Goal: Task Accomplishment & Management: Complete application form

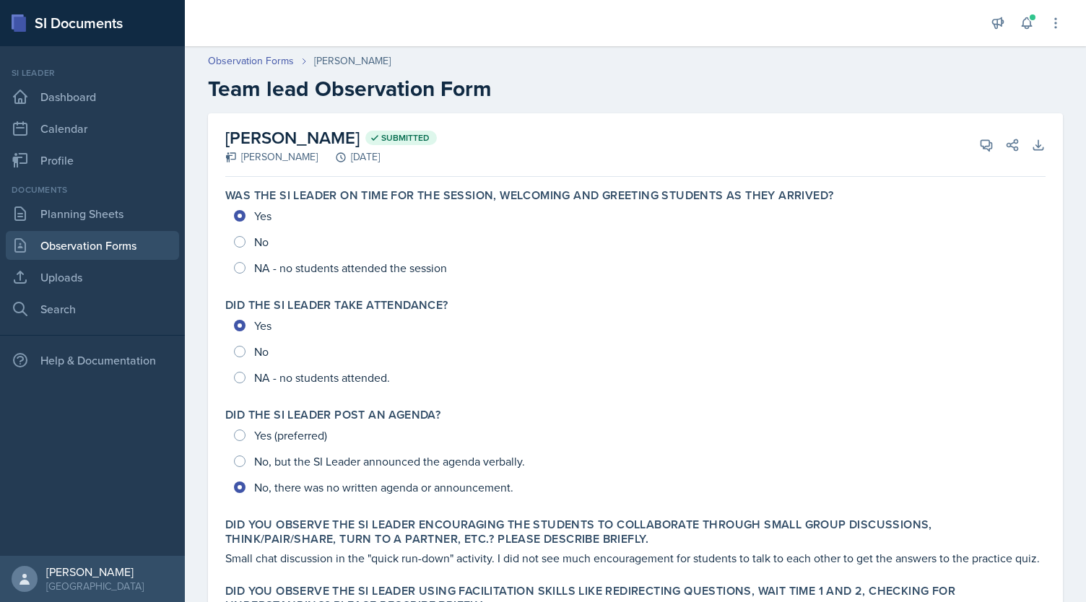
scroll to position [676, 0]
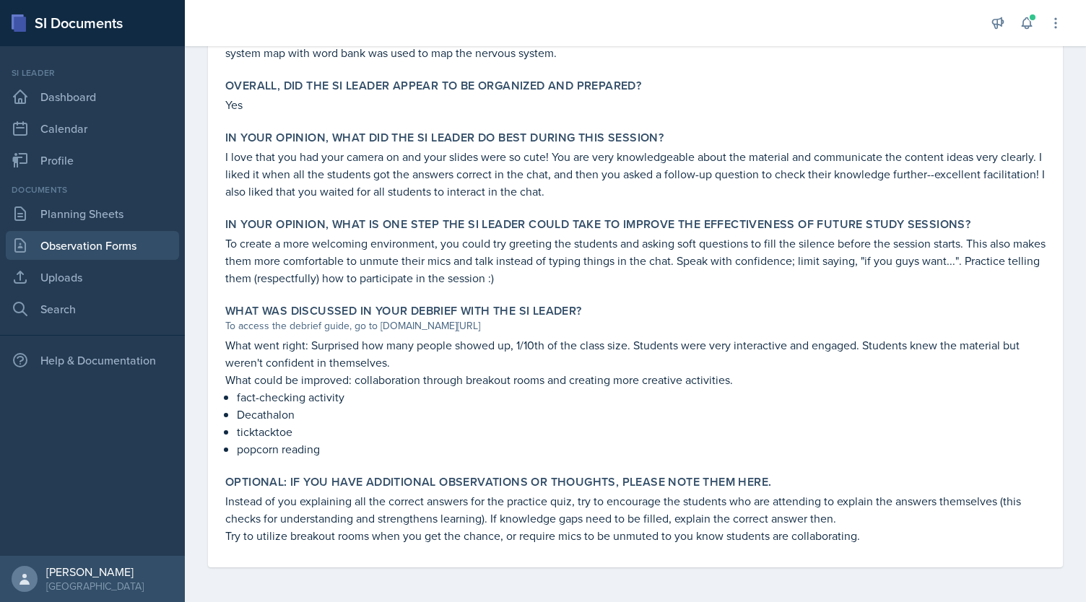
click at [120, 245] on link "Observation Forms" at bounding box center [92, 245] width 173 height 29
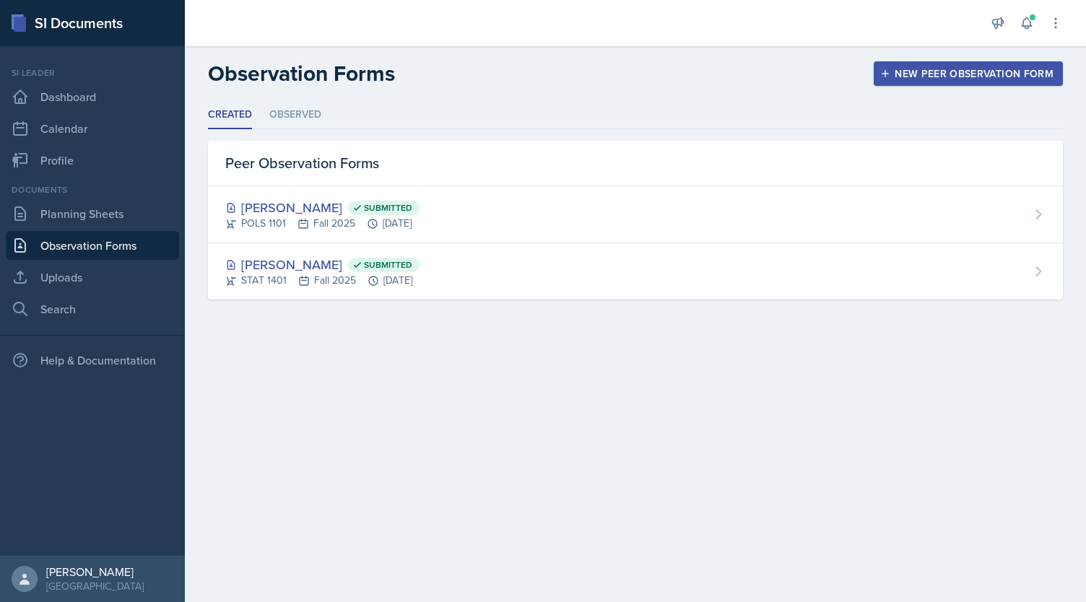
click at [940, 64] on button "New Peer Observation Form" at bounding box center [968, 73] width 189 height 25
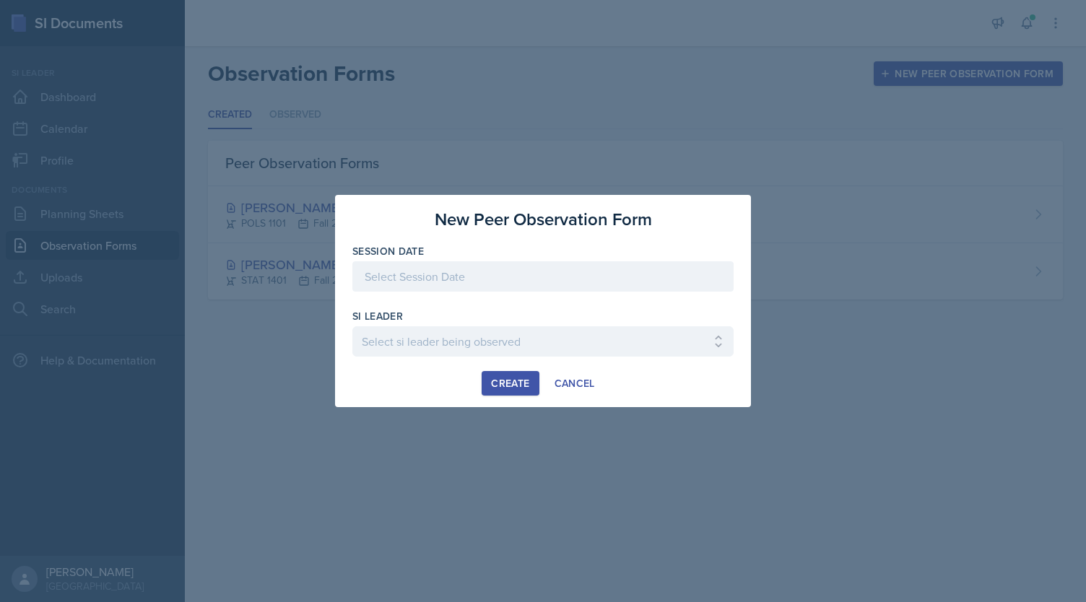
click at [543, 282] on div at bounding box center [542, 276] width 381 height 30
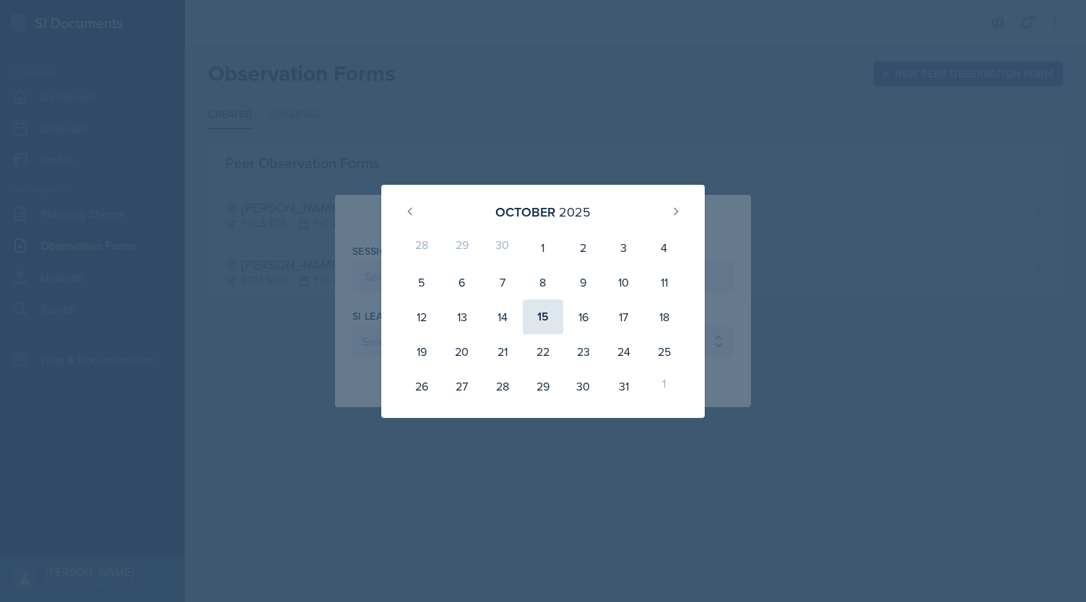
click at [547, 308] on div "15" at bounding box center [543, 317] width 40 height 35
type input "[DATE]"
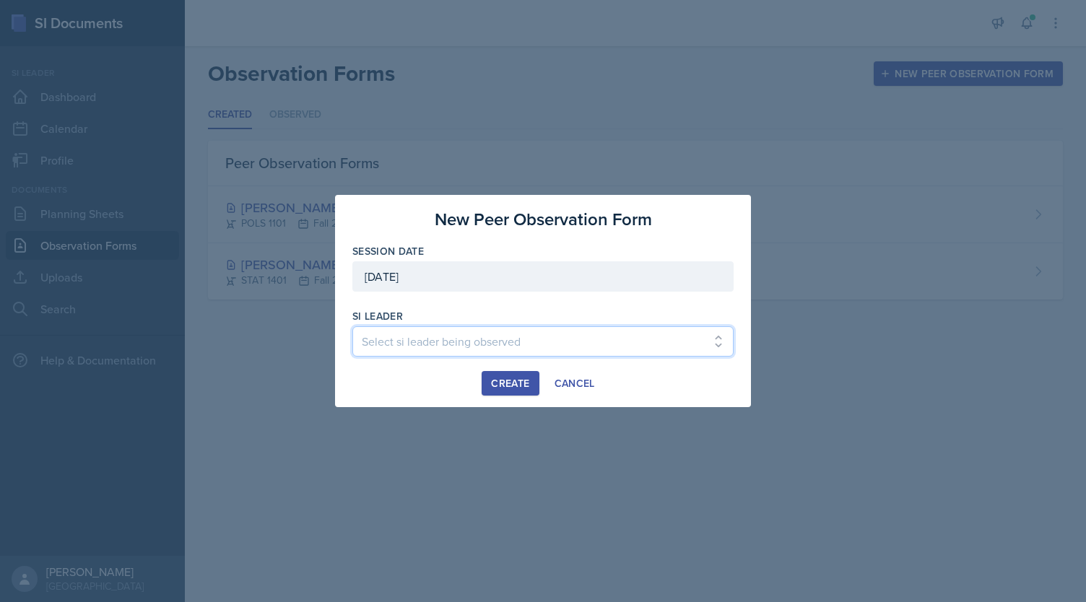
click at [469, 329] on select "Select si leader being observed [PERSON_NAME] / PSYC 2500 / The Phantoms of The…" at bounding box center [542, 341] width 381 height 30
select select "a23dca8d-2a0e-4322-9e00-4ff3298ff7b1"
click at [352, 326] on select "Select si leader being observed [PERSON_NAME] / PSYC 2500 / The Phantoms of The…" at bounding box center [542, 341] width 381 height 30
click at [523, 387] on div "Create" at bounding box center [510, 384] width 38 height 12
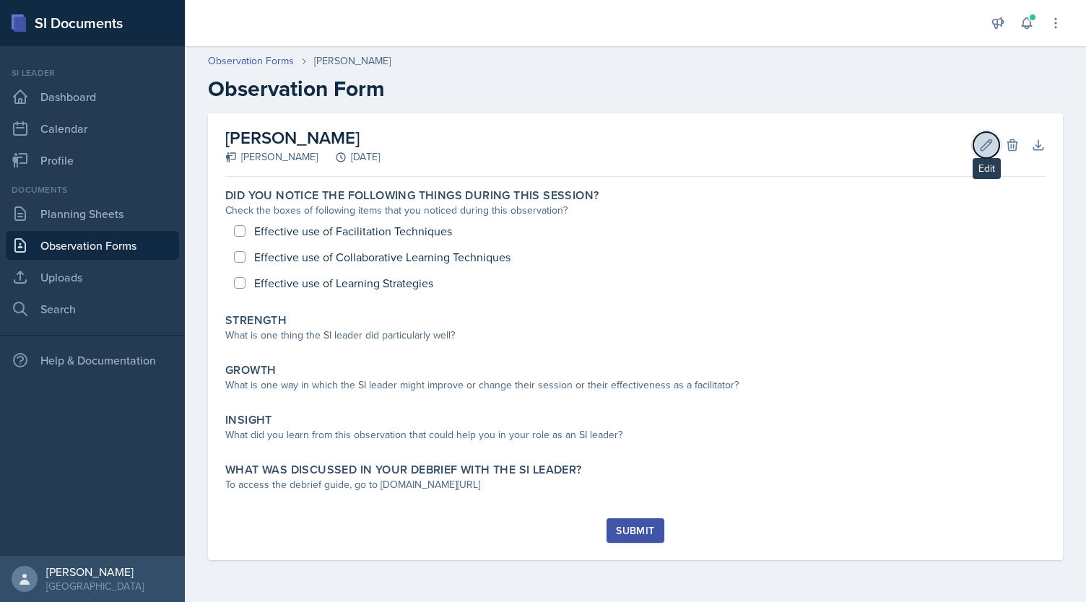
click at [981, 155] on button "Edit" at bounding box center [986, 145] width 26 height 26
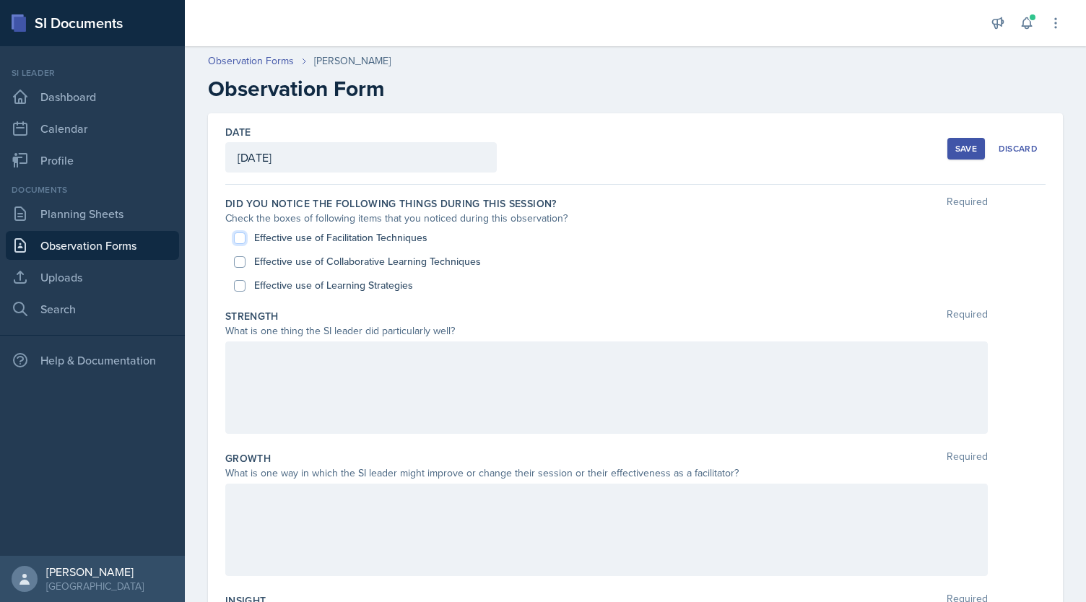
click at [238, 238] on input "Effective use of Facilitation Techniques" at bounding box center [240, 239] width 12 height 12
checkbox input "true"
click at [239, 256] on input "Effective use of Collaborative Learning Techniques" at bounding box center [240, 262] width 12 height 12
checkbox input "true"
click at [238, 287] on input "Effective use of Learning Strategies" at bounding box center [240, 286] width 12 height 12
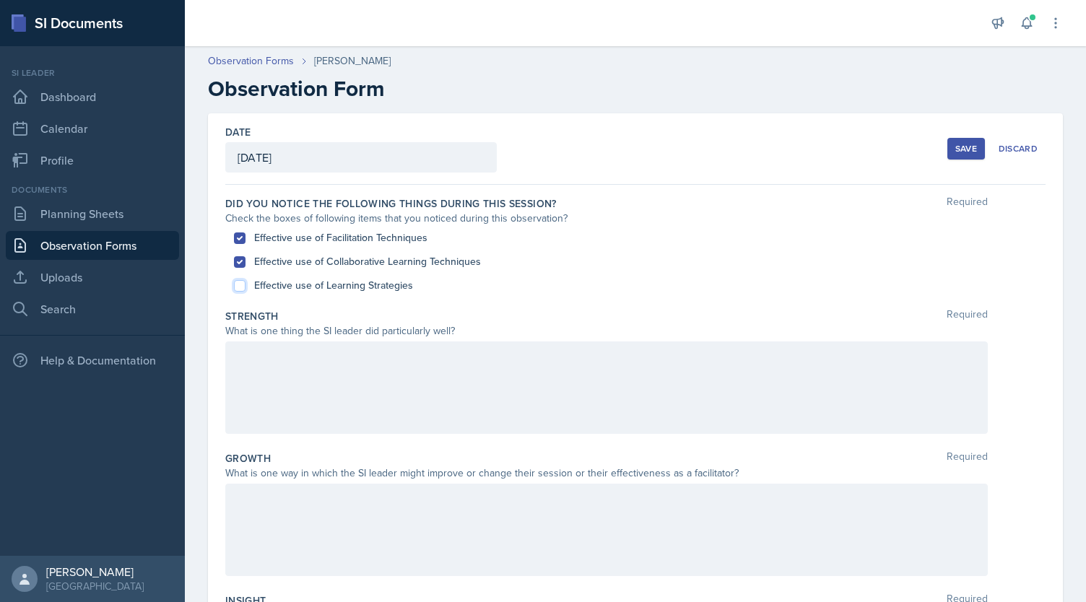
checkbox input "true"
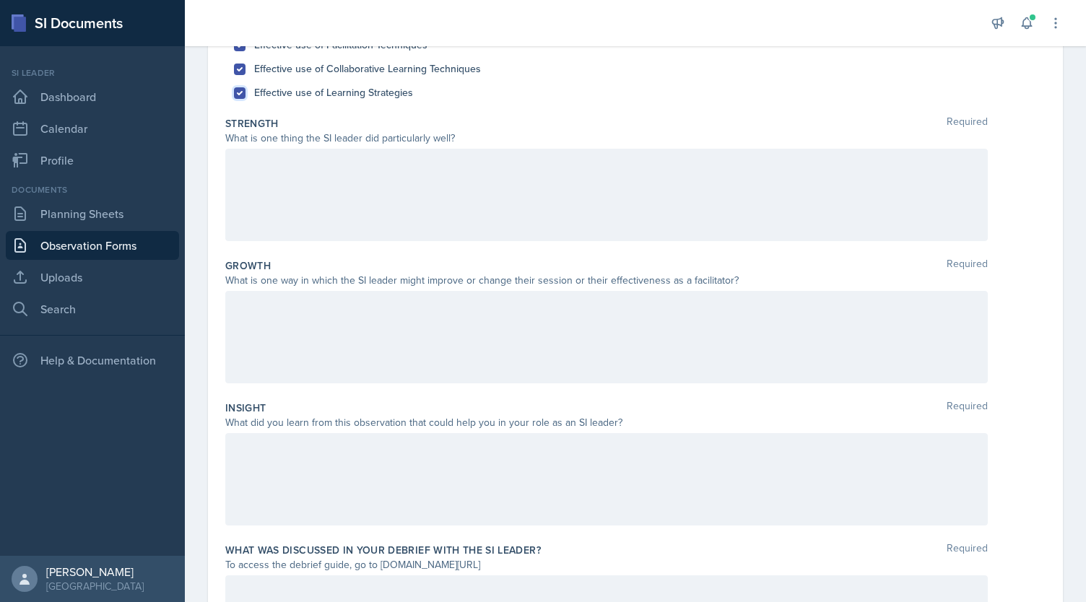
scroll to position [316, 0]
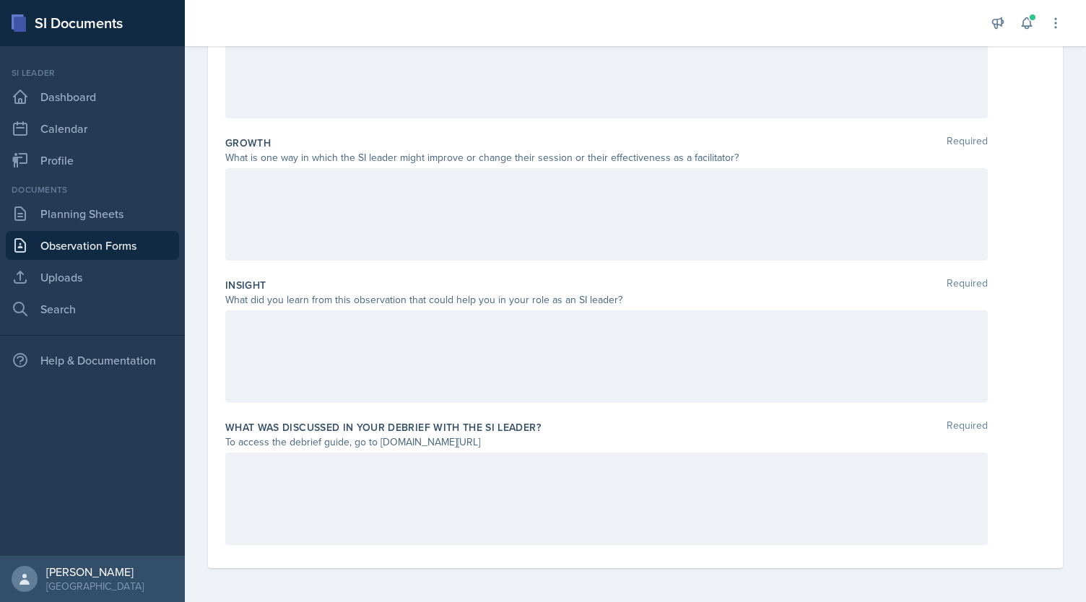
click at [337, 476] on div at bounding box center [606, 499] width 763 height 92
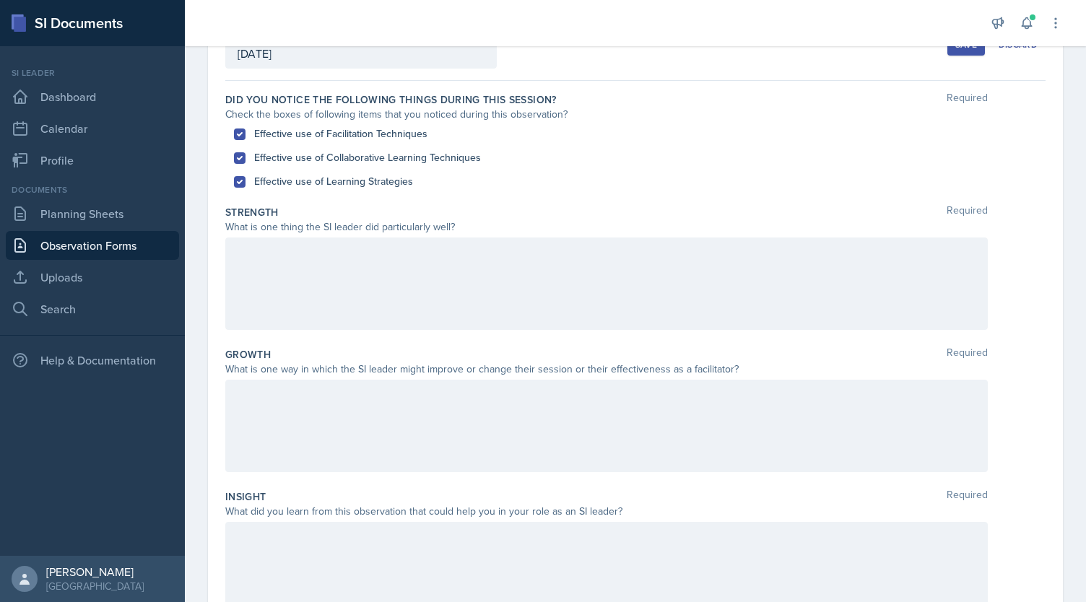
scroll to position [103, 0]
click at [378, 291] on div at bounding box center [606, 284] width 763 height 92
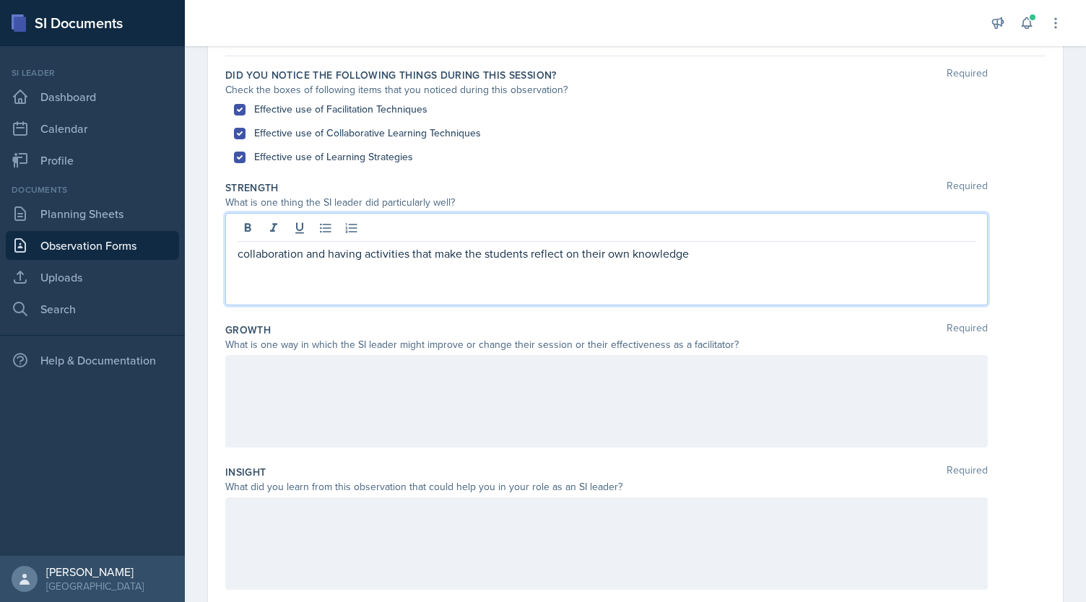
click at [386, 437] on div at bounding box center [606, 401] width 763 height 92
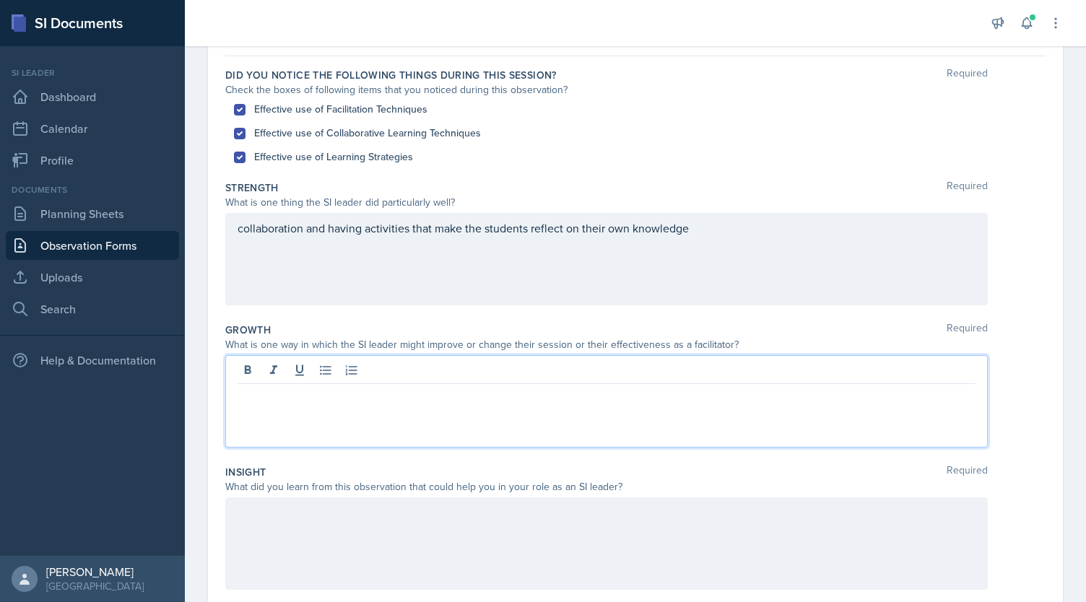
scroll to position [153, 0]
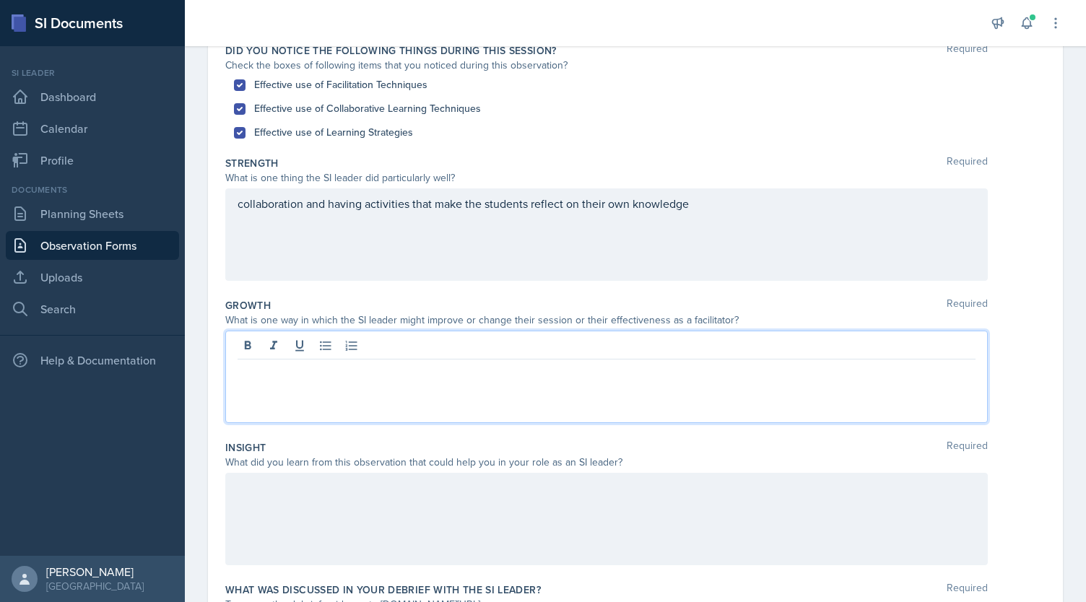
click at [380, 531] on div at bounding box center [606, 519] width 763 height 92
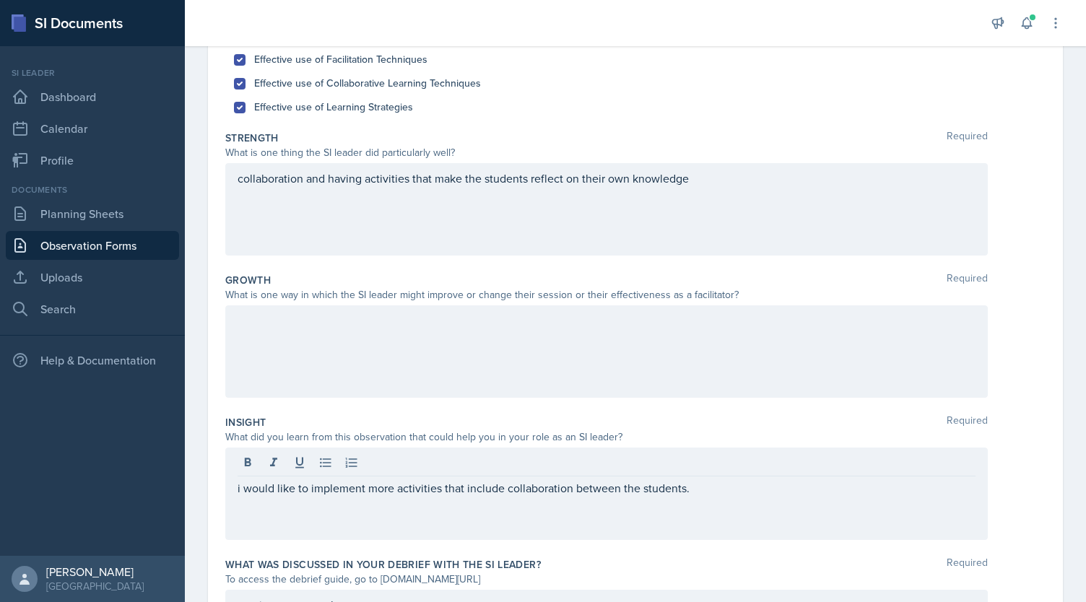
click at [466, 334] on div at bounding box center [606, 351] width 763 height 92
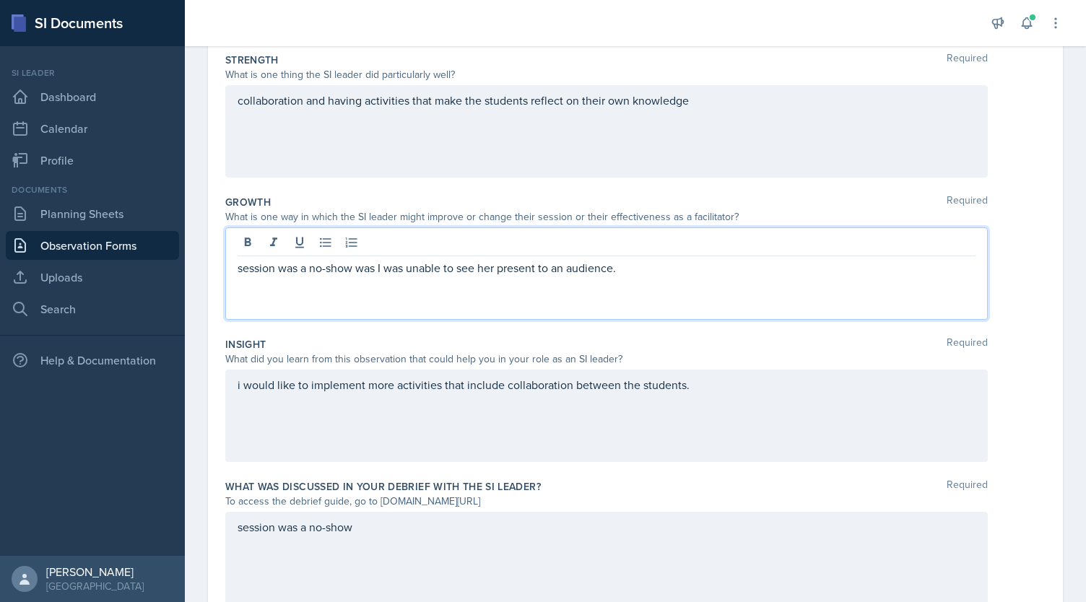
scroll to position [316, 0]
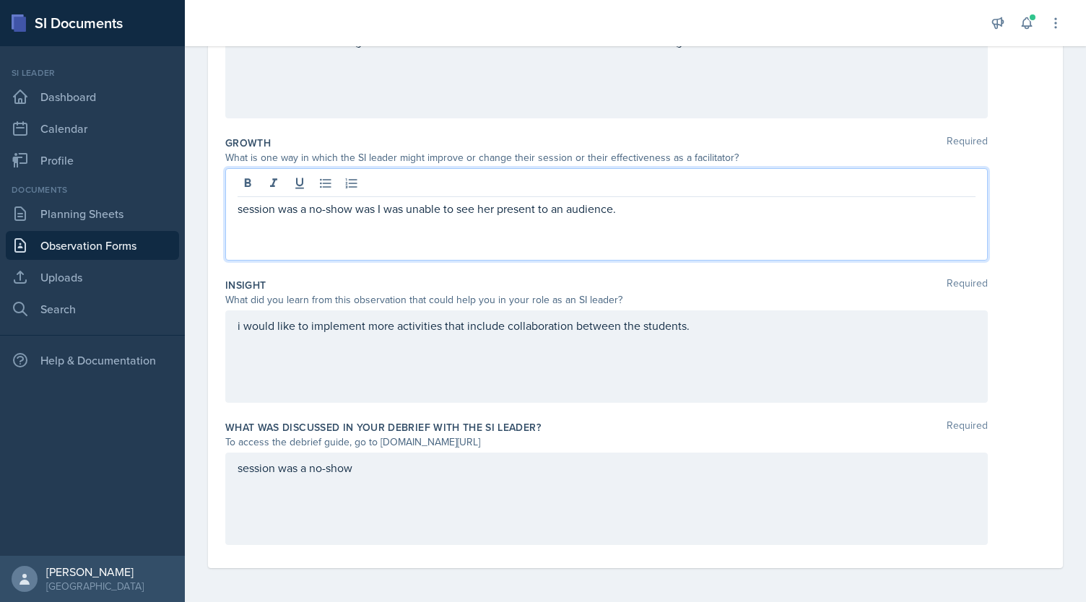
click at [392, 477] on div "session was a no-show" at bounding box center [606, 499] width 763 height 92
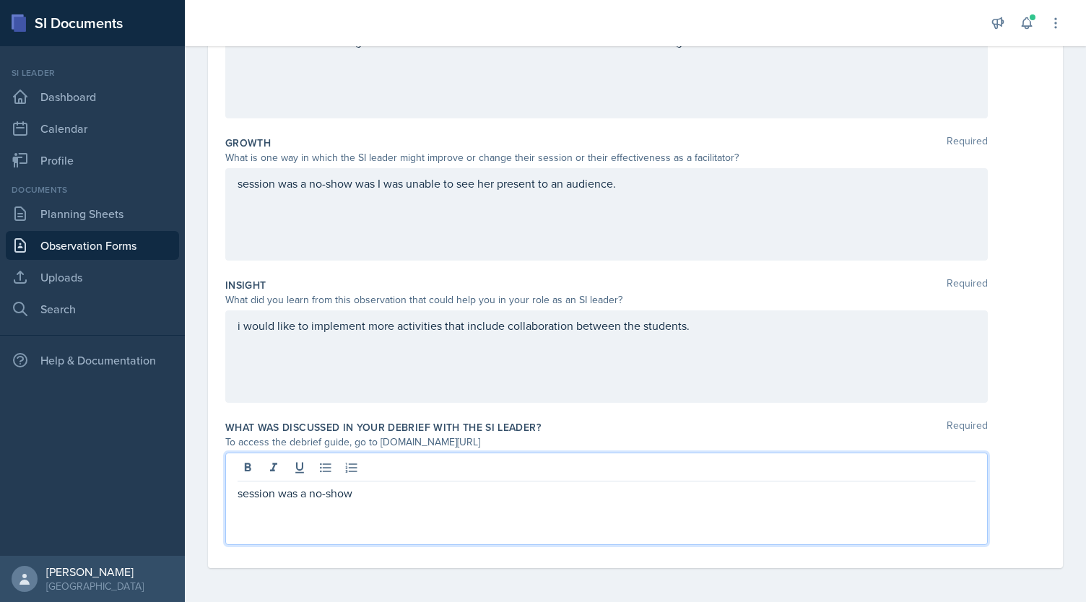
click at [371, 487] on p "session was a no-show" at bounding box center [607, 493] width 738 height 17
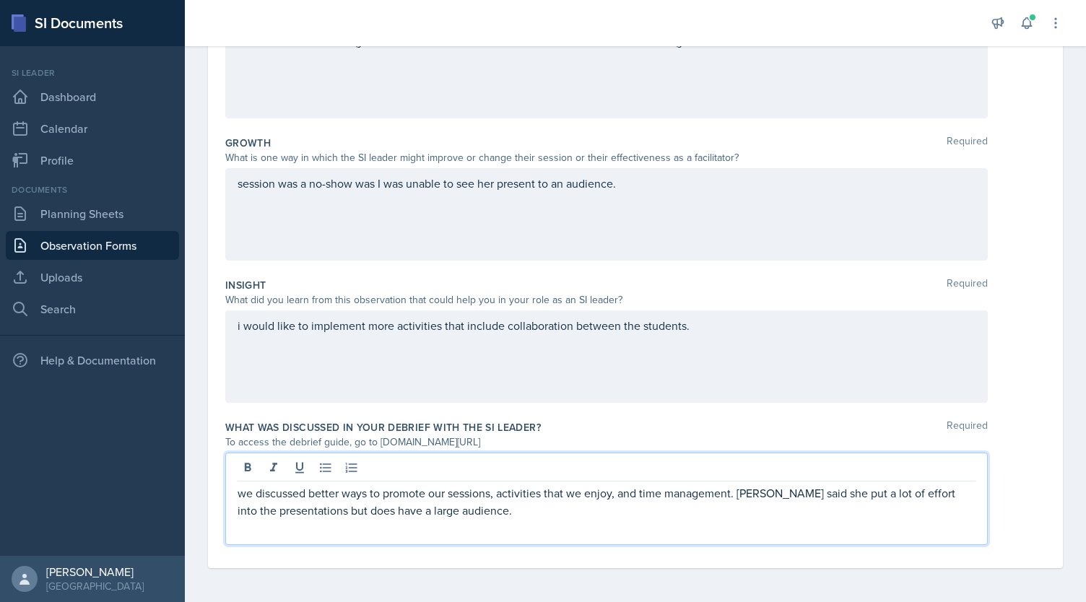
scroll to position [0, 0]
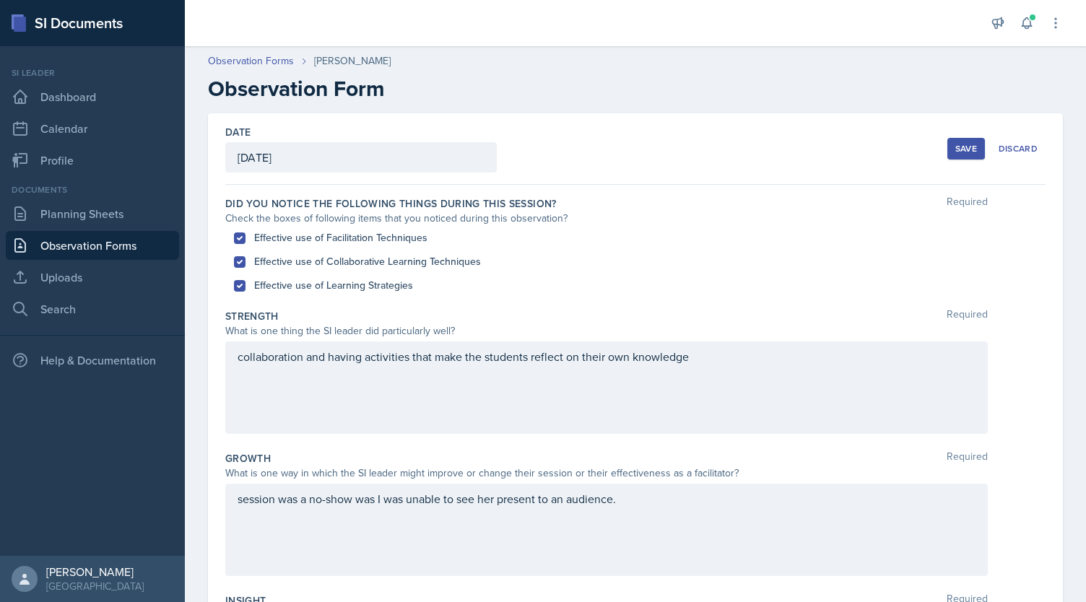
click at [947, 149] on button "Save" at bounding box center [966, 149] width 38 height 22
